Goal: Information Seeking & Learning: Learn about a topic

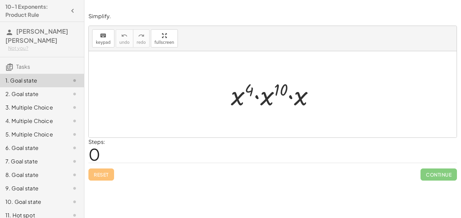
click at [256, 99] on div at bounding box center [276, 94] width 96 height 35
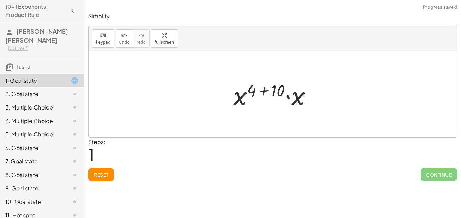
click at [287, 97] on div at bounding box center [275, 94] width 90 height 35
click at [290, 91] on div at bounding box center [275, 94] width 91 height 33
click at [273, 91] on div at bounding box center [275, 94] width 68 height 33
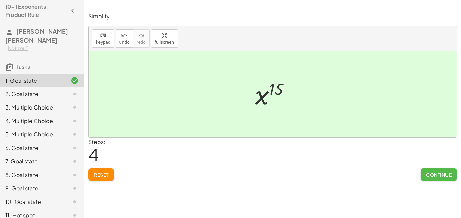
click at [424, 176] on button "Continue" at bounding box center [439, 175] width 36 height 12
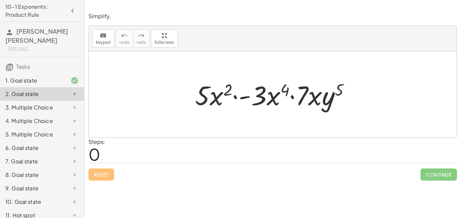
click at [245, 98] on div at bounding box center [275, 94] width 167 height 35
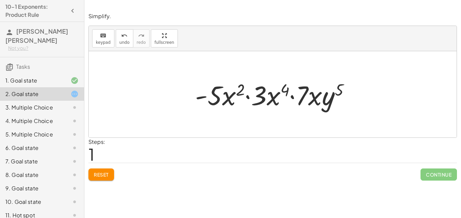
click at [290, 96] on div at bounding box center [275, 94] width 167 height 35
click at [246, 97] on div at bounding box center [275, 94] width 167 height 35
click at [234, 91] on div at bounding box center [275, 94] width 167 height 35
click at [241, 92] on div at bounding box center [275, 94] width 167 height 35
click at [233, 96] on div at bounding box center [275, 94] width 167 height 35
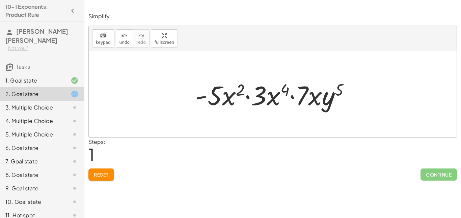
click at [227, 98] on div at bounding box center [275, 94] width 167 height 35
click at [202, 100] on div at bounding box center [275, 94] width 167 height 35
click at [200, 98] on div at bounding box center [275, 94] width 167 height 35
drag, startPoint x: 313, startPoint y: 93, endPoint x: 233, endPoint y: 92, distance: 80.4
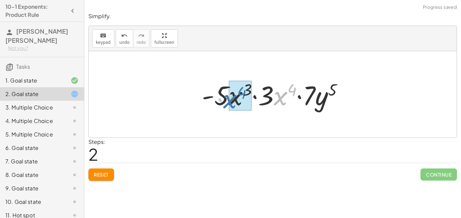
drag, startPoint x: 280, startPoint y: 97, endPoint x: 229, endPoint y: 100, distance: 50.7
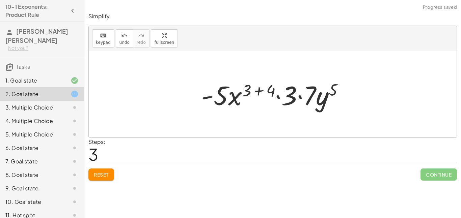
click at [300, 97] on div at bounding box center [275, 94] width 155 height 35
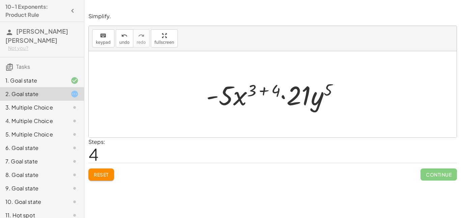
click at [262, 87] on div at bounding box center [275, 94] width 145 height 35
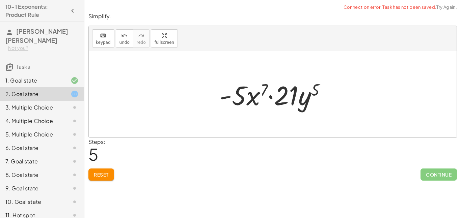
click at [268, 97] on div at bounding box center [275, 94] width 119 height 35
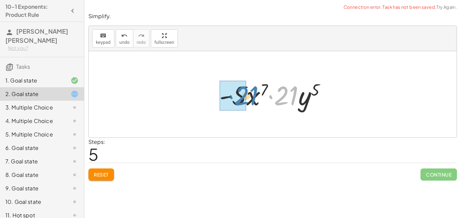
drag, startPoint x: 283, startPoint y: 100, endPoint x: 242, endPoint y: 100, distance: 40.2
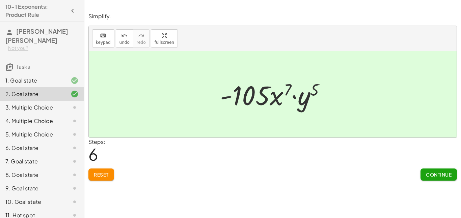
click at [436, 175] on span "Continue" at bounding box center [439, 175] width 26 height 6
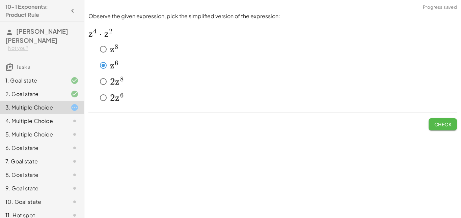
click at [431, 128] on button "Check" at bounding box center [443, 125] width 28 height 12
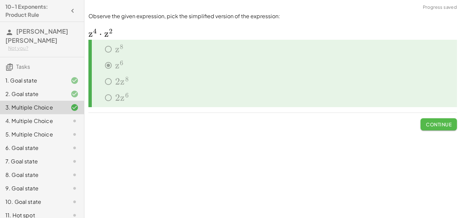
click at [431, 128] on button "Continue" at bounding box center [439, 125] width 36 height 12
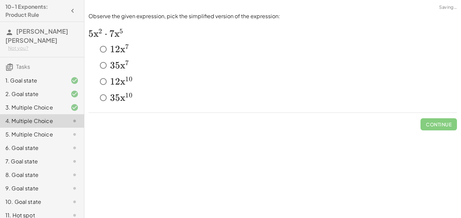
click at [365, 141] on div "Simplify. keyboard keypad undo undo redo redo fullscreen · x 4 · x 10 · x · x (…" at bounding box center [272, 109] width 377 height 218
click at [436, 126] on span "Check" at bounding box center [443, 125] width 18 height 6
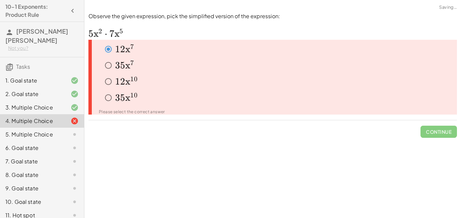
click at [436, 126] on span "Continue" at bounding box center [439, 130] width 36 height 18
click at [72, 110] on icon at bounding box center [75, 108] width 8 height 8
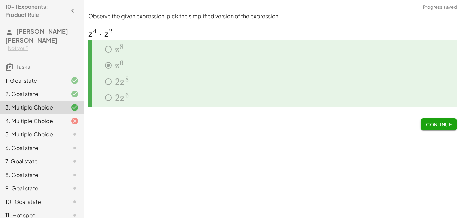
click at [67, 123] on div at bounding box center [69, 121] width 19 height 8
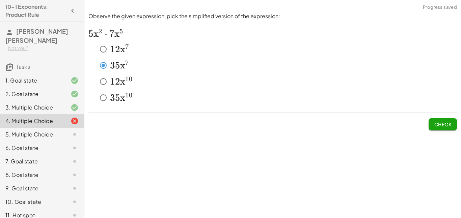
click at [429, 125] on button "Check" at bounding box center [443, 125] width 28 height 12
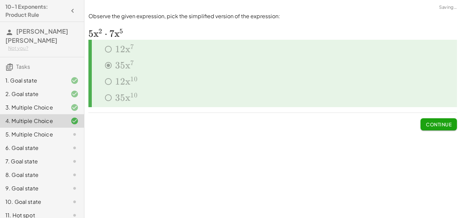
click at [428, 126] on span "Continue" at bounding box center [439, 125] width 26 height 6
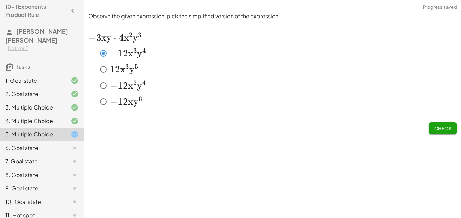
click at [441, 131] on span "Check" at bounding box center [443, 129] width 18 height 6
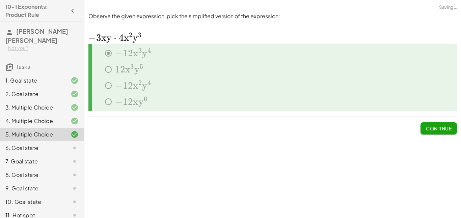
click at [441, 131] on span "Continue" at bounding box center [439, 129] width 26 height 6
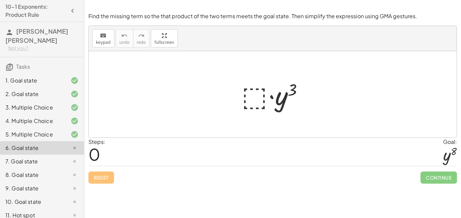
click at [256, 101] on div at bounding box center [275, 94] width 74 height 35
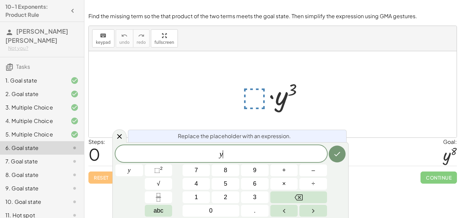
scroll to position [1, 0]
click at [164, 172] on button "⬚ 2" at bounding box center [159, 171] width 28 height 12
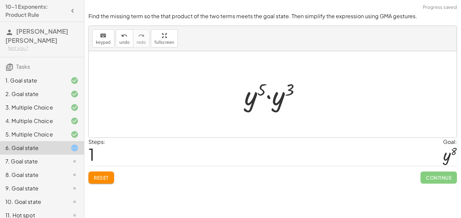
click at [261, 90] on div at bounding box center [275, 94] width 68 height 35
click at [253, 99] on div at bounding box center [275, 94] width 68 height 35
click at [267, 96] on div at bounding box center [275, 94] width 68 height 35
click at [278, 89] on div at bounding box center [275, 94] width 64 height 33
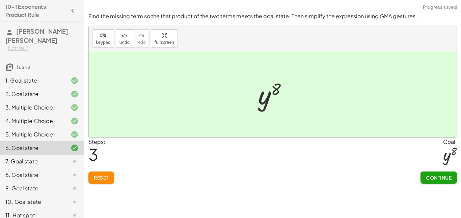
click at [441, 183] on button "Continue" at bounding box center [439, 178] width 36 height 12
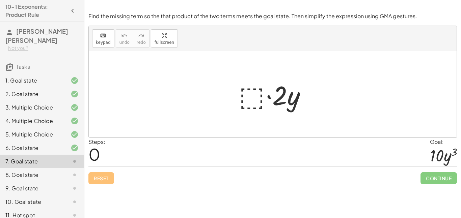
click at [249, 85] on div at bounding box center [275, 94] width 79 height 35
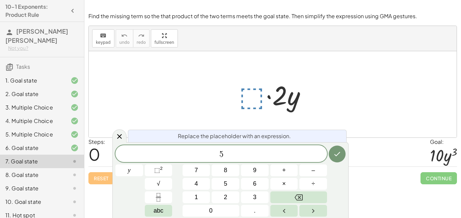
scroll to position [2, 0]
click at [154, 174] on span "⬚ 2" at bounding box center [158, 170] width 8 height 9
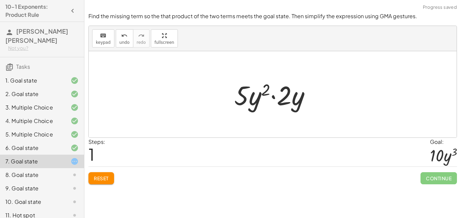
click at [273, 97] on div at bounding box center [275, 94] width 88 height 35
drag, startPoint x: 278, startPoint y: 100, endPoint x: 236, endPoint y: 101, distance: 42.5
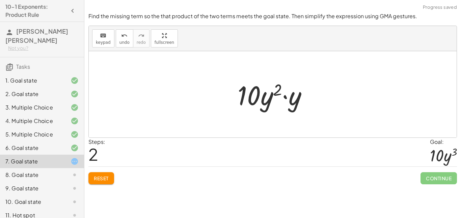
click at [285, 97] on div at bounding box center [275, 94] width 82 height 35
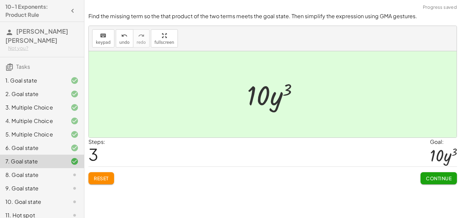
click at [428, 178] on span "Continue" at bounding box center [439, 179] width 26 height 6
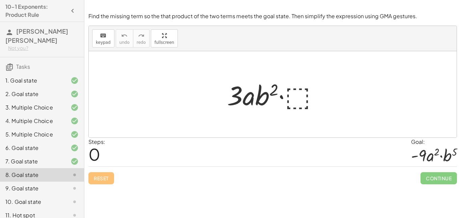
click at [291, 93] on div at bounding box center [275, 94] width 103 height 35
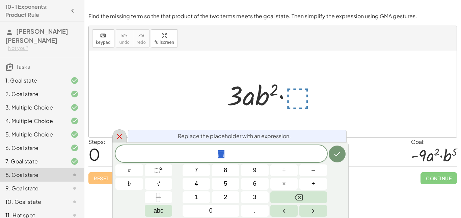
click at [117, 137] on icon at bounding box center [119, 137] width 8 height 8
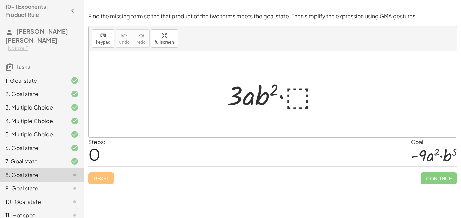
click at [232, 157] on div "Steps: 0 Goal: · - 9 · a 2 · b 5" at bounding box center [272, 152] width 369 height 29
click at [292, 102] on div at bounding box center [275, 94] width 103 height 35
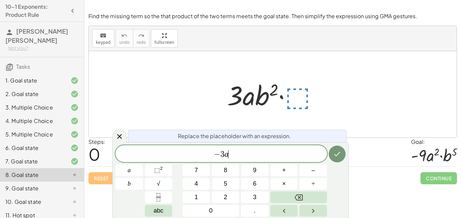
scroll to position [5, 0]
click at [158, 169] on span "⬚" at bounding box center [157, 170] width 6 height 7
click at [283, 181] on span "×" at bounding box center [284, 184] width 4 height 9
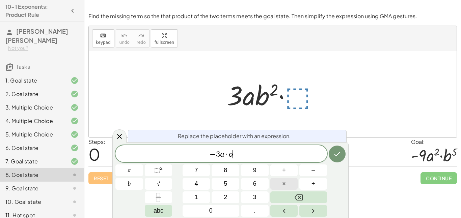
click at [278, 180] on button "×" at bounding box center [284, 184] width 28 height 12
click at [157, 176] on button "⬚ 2" at bounding box center [159, 171] width 28 height 12
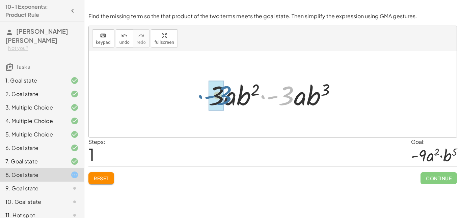
drag, startPoint x: 283, startPoint y: 99, endPoint x: 220, endPoint y: 99, distance: 63.1
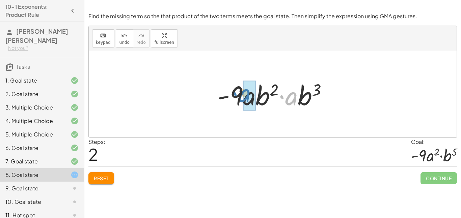
drag, startPoint x: 286, startPoint y: 99, endPoint x: 240, endPoint y: 96, distance: 46.4
click at [240, 96] on div at bounding box center [275, 94] width 123 height 35
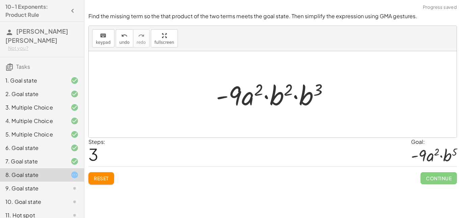
click at [265, 99] on div at bounding box center [275, 94] width 125 height 35
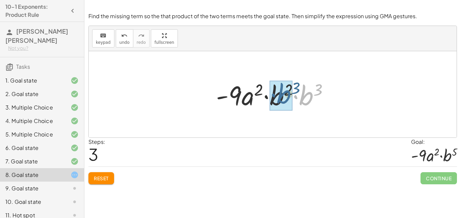
drag, startPoint x: 305, startPoint y: 97, endPoint x: 281, endPoint y: 96, distance: 23.7
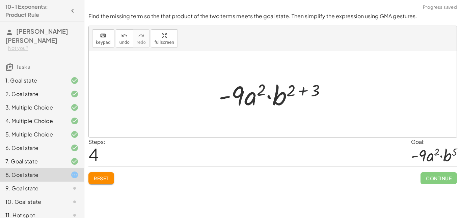
click at [302, 92] on div at bounding box center [275, 94] width 120 height 35
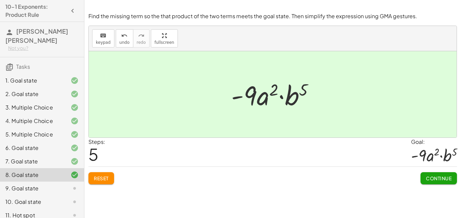
click at [431, 177] on span "Continue" at bounding box center [439, 179] width 26 height 6
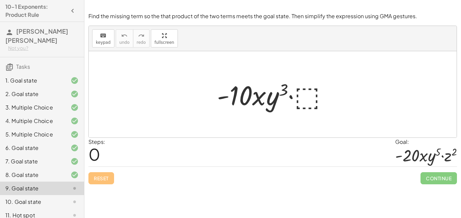
click at [305, 88] on div at bounding box center [275, 94] width 123 height 35
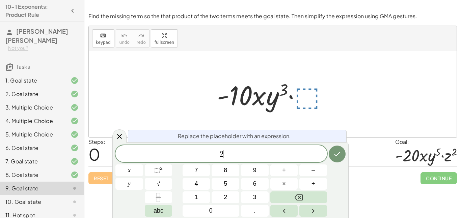
scroll to position [7, 0]
click at [157, 175] on span "⬚ 2" at bounding box center [158, 170] width 8 height 9
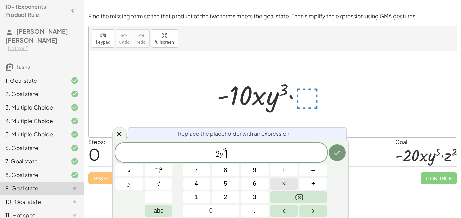
click at [287, 183] on button "×" at bounding box center [284, 184] width 28 height 12
click at [167, 170] on button "⬚ 2" at bounding box center [159, 171] width 28 height 12
click at [341, 151] on icon "Done" at bounding box center [337, 153] width 8 height 8
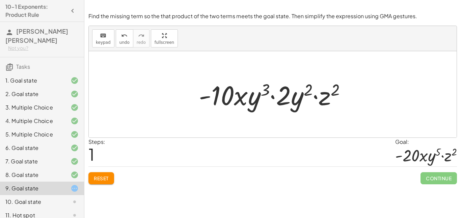
click at [303, 103] on div at bounding box center [275, 94] width 160 height 35
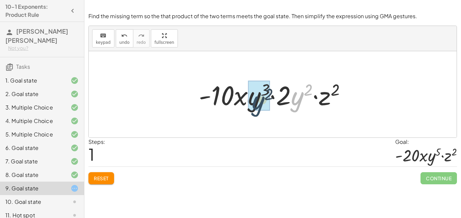
drag, startPoint x: 294, startPoint y: 101, endPoint x: 243, endPoint y: 104, distance: 50.4
click at [243, 104] on div at bounding box center [275, 94] width 160 height 35
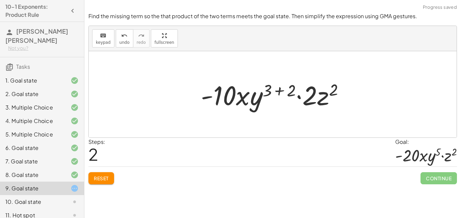
click at [275, 91] on div at bounding box center [276, 94] width 156 height 35
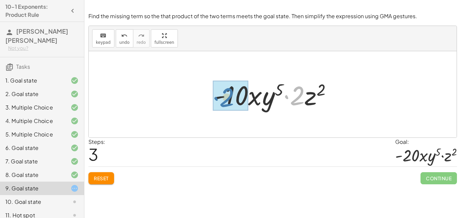
drag, startPoint x: 293, startPoint y: 104, endPoint x: 222, endPoint y: 106, distance: 70.9
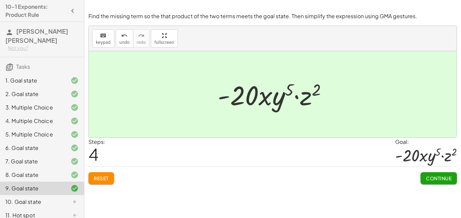
click at [441, 180] on span "Continue" at bounding box center [439, 179] width 26 height 6
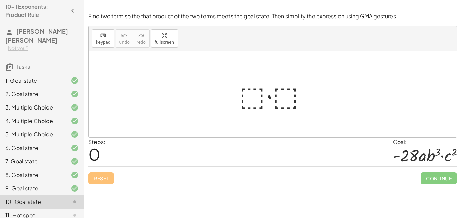
click at [284, 99] on div at bounding box center [275, 94] width 79 height 35
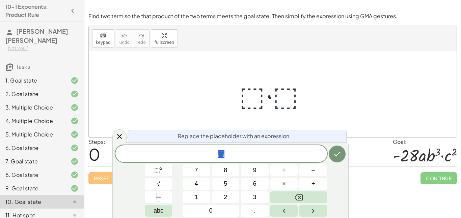
scroll to position [7, 0]
click at [337, 154] on icon "Done" at bounding box center [337, 154] width 8 height 8
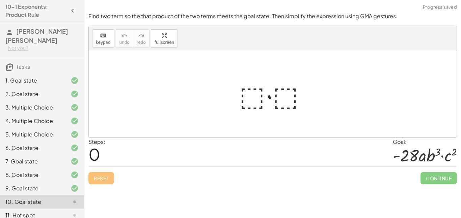
scroll to position [20, 0]
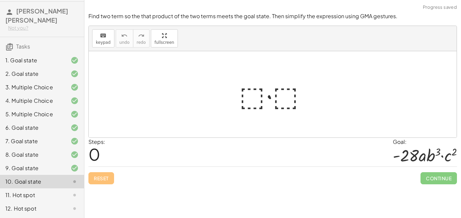
click at [253, 100] on div at bounding box center [275, 94] width 79 height 35
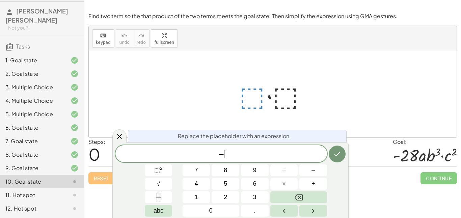
scroll to position [8, 0]
click at [161, 171] on sup "2" at bounding box center [161, 168] width 3 height 5
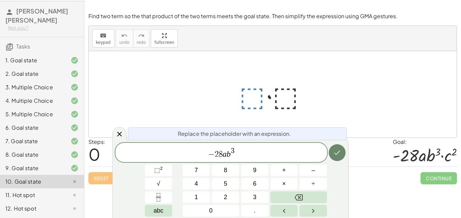
click at [330, 153] on button "Done" at bounding box center [337, 153] width 17 height 17
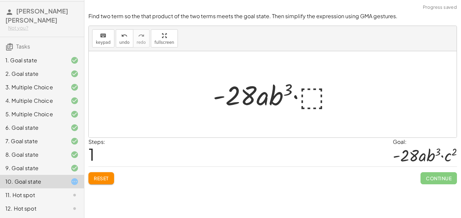
click at [310, 97] on div at bounding box center [276, 94] width 132 height 35
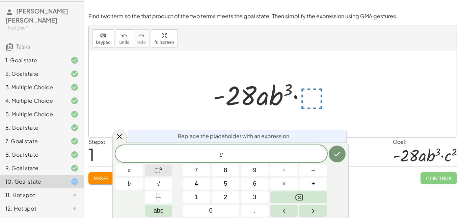
click at [164, 167] on button "⬚ 2" at bounding box center [159, 171] width 28 height 12
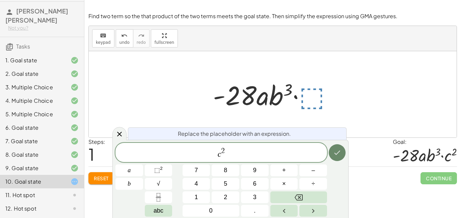
click at [344, 151] on button "Done" at bounding box center [337, 153] width 17 height 17
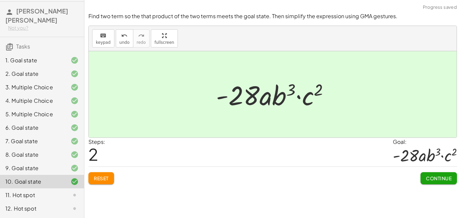
click at [435, 175] on button "Continue" at bounding box center [439, 179] width 36 height 12
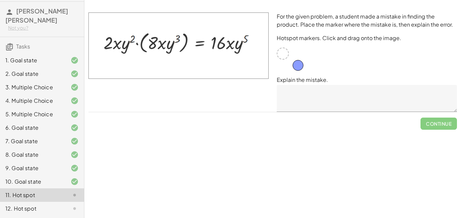
drag, startPoint x: 283, startPoint y: 54, endPoint x: 298, endPoint y: 65, distance: 19.3
click at [294, 62] on div "For the given problem, a student made a mistake in finding the product. Place t…" at bounding box center [367, 62] width 188 height 108
click at [286, 58] on div at bounding box center [283, 54] width 12 height 12
click at [277, 54] on div at bounding box center [283, 54] width 12 height 12
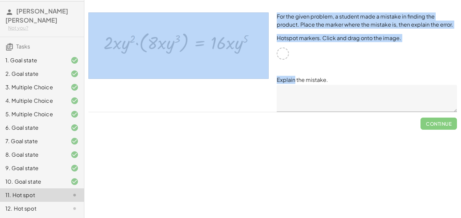
drag, startPoint x: 294, startPoint y: 67, endPoint x: 263, endPoint y: 46, distance: 37.8
click at [263, 46] on div "For the given problem, a student made a mistake in finding the product. Place t…" at bounding box center [272, 62] width 377 height 108
click at [304, 74] on div "For the given problem, a student made a mistake in finding the product. Place t…" at bounding box center [367, 62] width 188 height 108
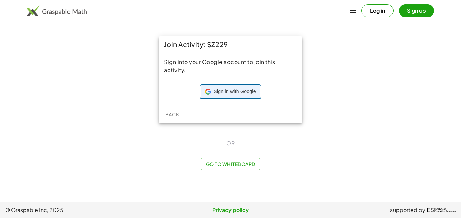
click at [229, 93] on span "Sign in with Google" at bounding box center [235, 91] width 42 height 7
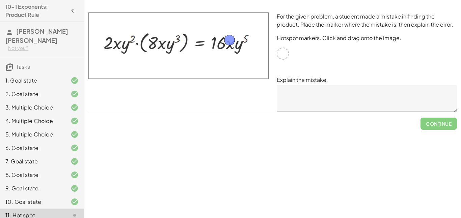
drag, startPoint x: 283, startPoint y: 53, endPoint x: 230, endPoint y: 39, distance: 54.7
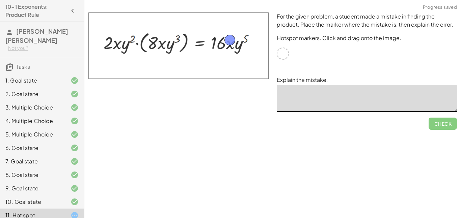
click at [301, 100] on textarea at bounding box center [367, 98] width 180 height 27
type textarea "*"
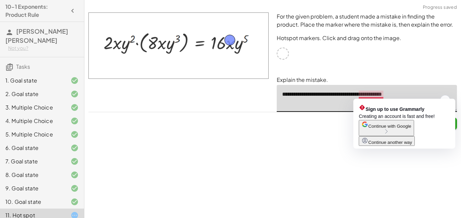
type textarea "**********"
click at [384, 129] on span "Continue with Google" at bounding box center [389, 126] width 43 height 5
